Goal: Check status: Check status

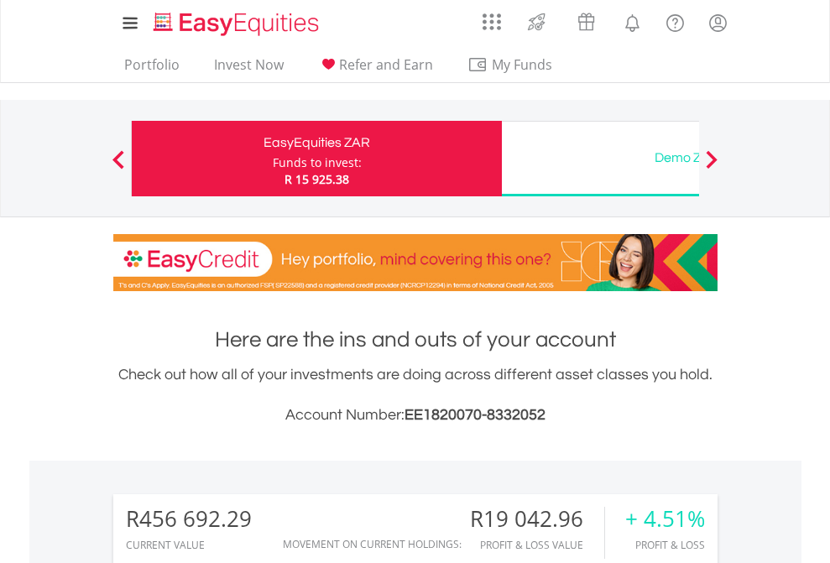
scroll to position [161, 264]
click at [273, 159] on div "Funds to invest:" at bounding box center [317, 162] width 89 height 17
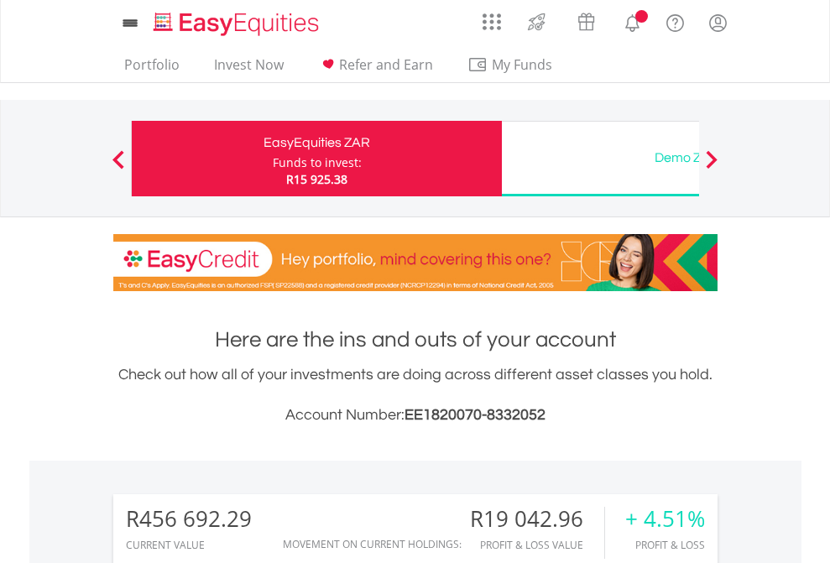
scroll to position [161, 264]
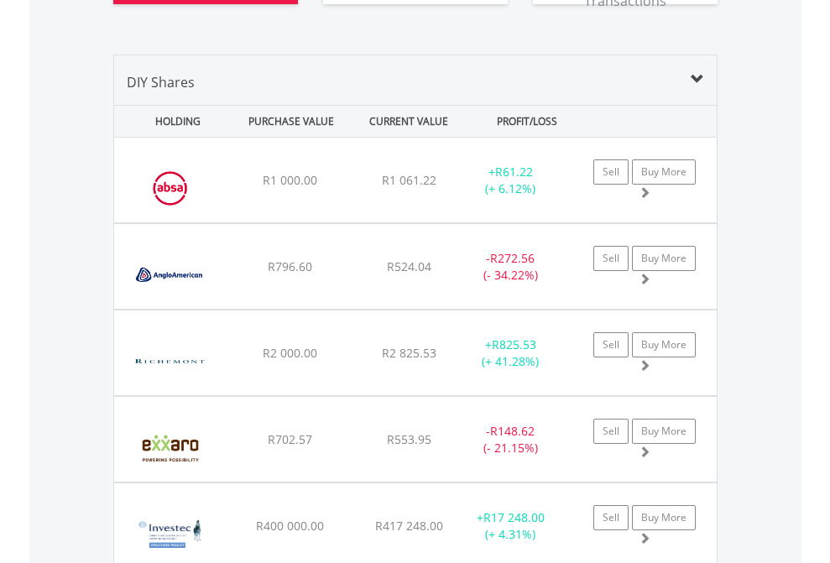
scroll to position [1967, 0]
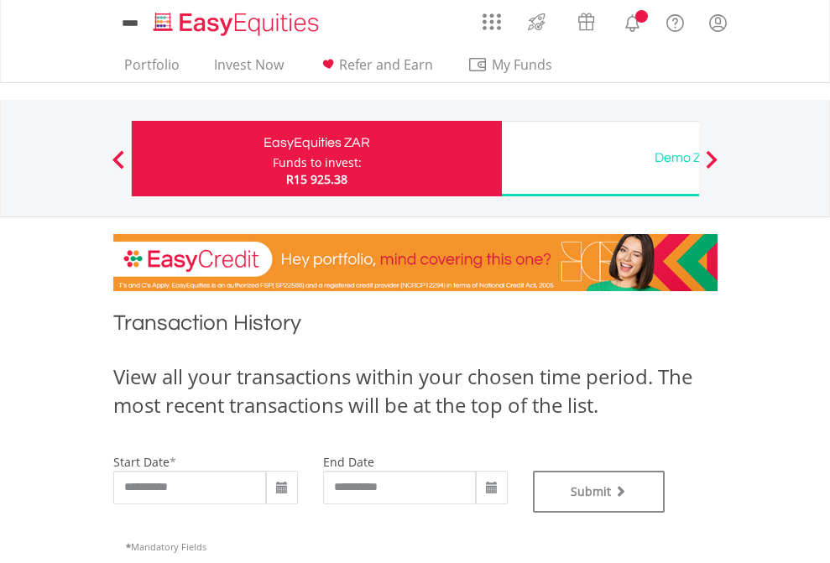
click at [273, 159] on div "Funds to invest:" at bounding box center [317, 162] width 89 height 17
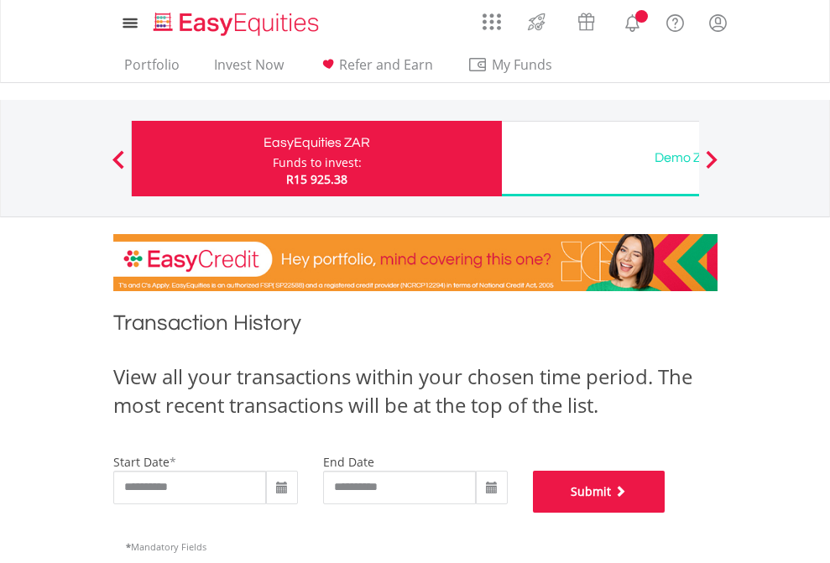
click at [666, 513] on button "Submit" at bounding box center [599, 492] width 133 height 42
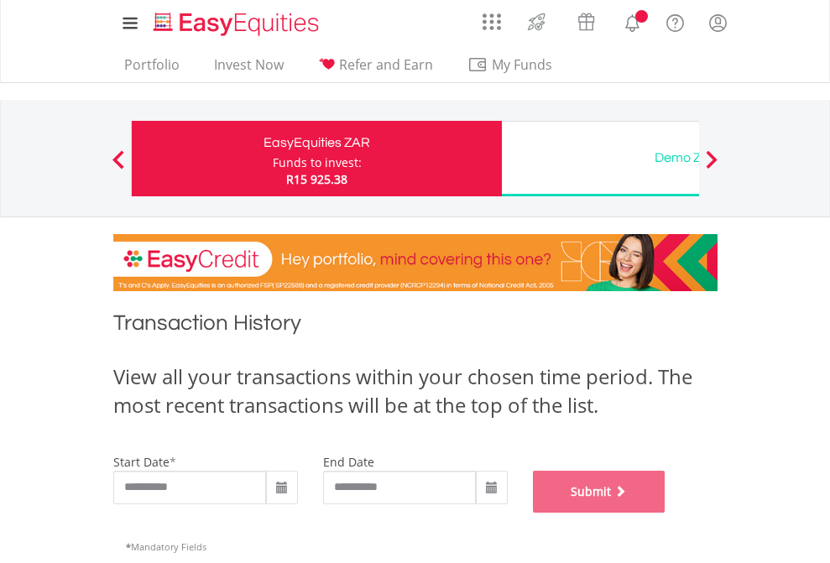
scroll to position [681, 0]
